Goal: Information Seeking & Learning: Find specific fact

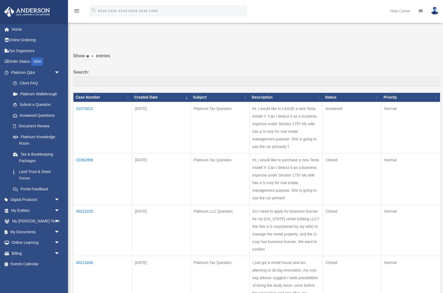
click at [85, 108] on td "01074012" at bounding box center [102, 127] width 59 height 51
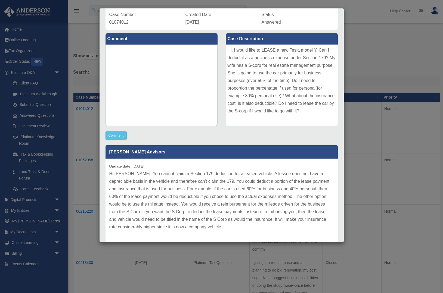
scroll to position [59, 0]
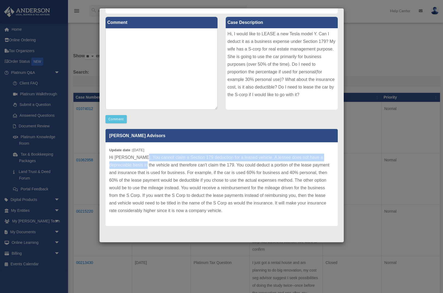
drag, startPoint x: 138, startPoint y: 166, endPoint x: 139, endPoint y: 157, distance: 9.1
click at [139, 157] on p "Hi [PERSON_NAME], You cannot claim a Section 179 deduction for a leased vehicle…" at bounding box center [221, 184] width 224 height 61
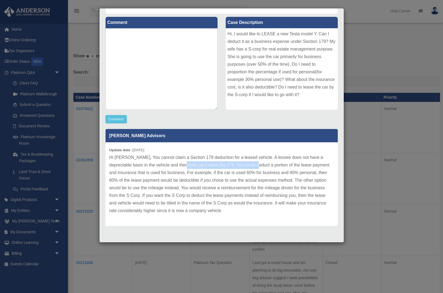
drag, startPoint x: 176, startPoint y: 166, endPoint x: 250, endPoint y: 165, distance: 73.7
click at [250, 165] on p "Hi [PERSON_NAME], You cannot claim a Section 179 deduction for a leased vehicle…" at bounding box center [221, 184] width 224 height 61
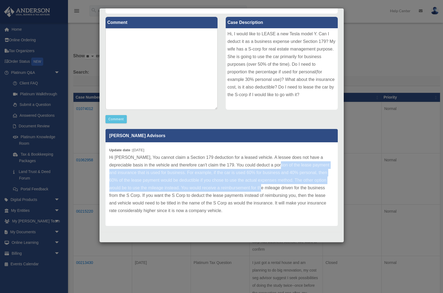
drag, startPoint x: 268, startPoint y: 166, endPoint x: 257, endPoint y: 186, distance: 23.6
click at [257, 186] on p "Hi [PERSON_NAME], You cannot claim a Section 179 deduction for a leased vehicle…" at bounding box center [221, 184] width 224 height 61
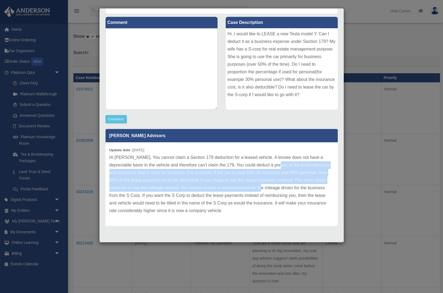
scroll to position [23, 0]
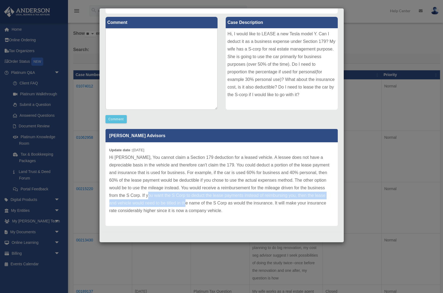
drag, startPoint x: 142, startPoint y: 195, endPoint x: 179, endPoint y: 201, distance: 37.0
click at [179, 201] on p "Hi [PERSON_NAME], You cannot claim a Section 179 deduction for a leased vehicle…" at bounding box center [221, 184] width 224 height 61
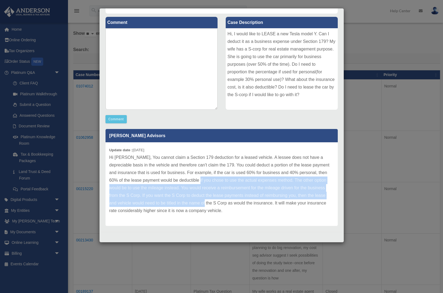
drag, startPoint x: 197, startPoint y: 179, endPoint x: 195, endPoint y: 203, distance: 23.8
click at [195, 203] on p "Hi [PERSON_NAME], You cannot claim a Section 179 deduction for a leased vehicle…" at bounding box center [221, 184] width 224 height 61
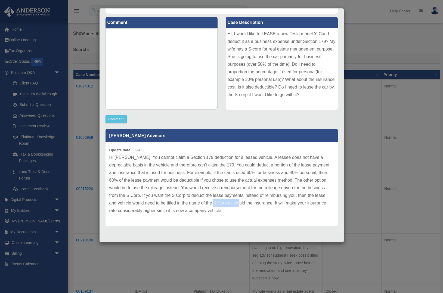
drag, startPoint x: 205, startPoint y: 204, endPoint x: 228, endPoint y: 204, distance: 23.1
click at [228, 204] on p "Hi Ziheng, You cannot claim a Section 179 deduction for a leased vehicle. A les…" at bounding box center [221, 184] width 224 height 61
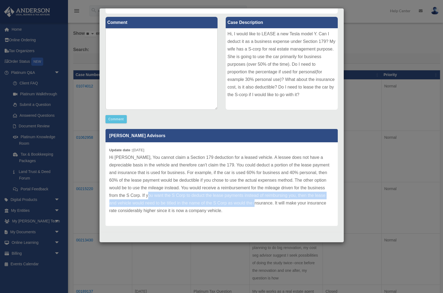
drag, startPoint x: 145, startPoint y: 195, endPoint x: 247, endPoint y: 204, distance: 101.7
click at [247, 204] on p "Hi Ziheng, You cannot claim a Section 179 deduction for a leased vehicle. A les…" at bounding box center [221, 184] width 224 height 61
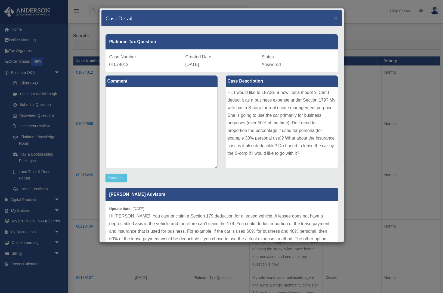
scroll to position [4, 0]
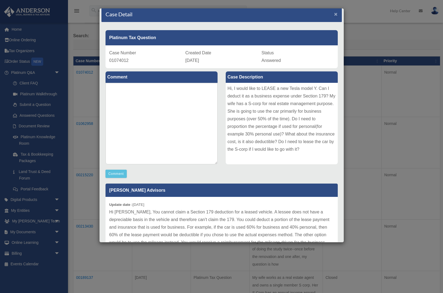
click at [336, 15] on span "×" at bounding box center [336, 14] width 4 height 6
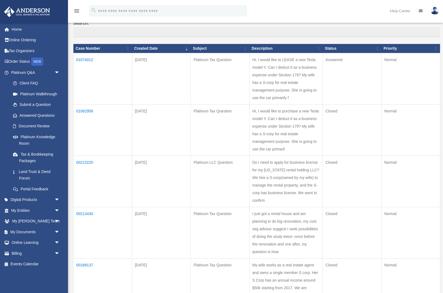
scroll to position [48, 0]
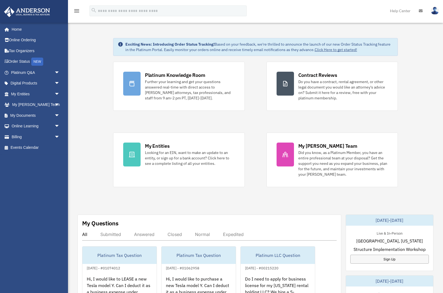
scroll to position [47, 0]
